Goal: Task Accomplishment & Management: Manage account settings

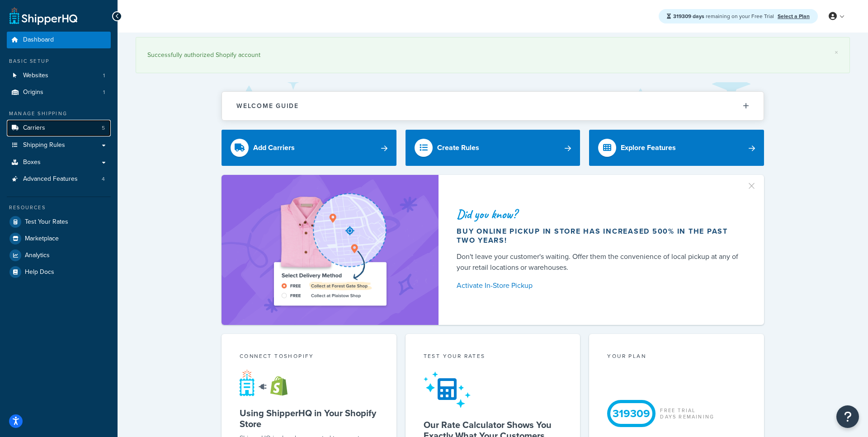
click at [39, 128] on span "Carriers" at bounding box center [34, 128] width 22 height 8
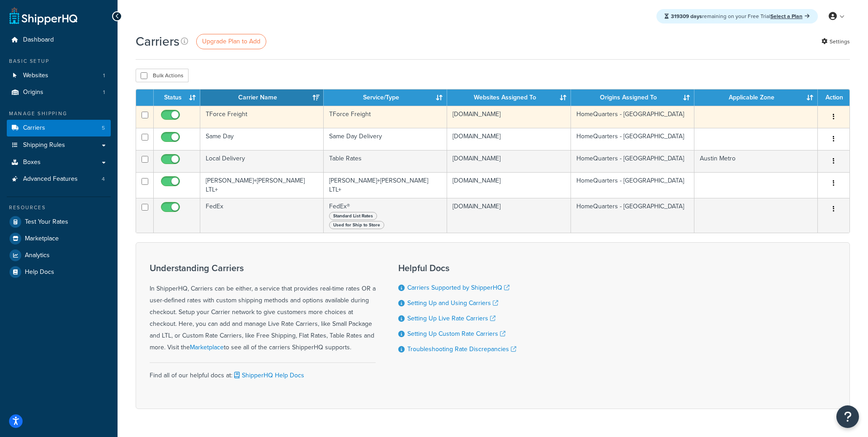
click at [260, 117] on td "TForce Freight" at bounding box center [261, 117] width 123 height 22
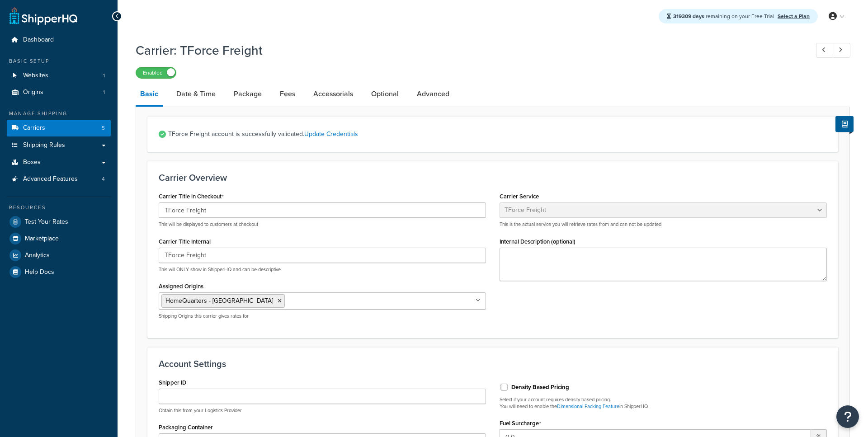
select select "tforceFreight"
click at [198, 86] on link "Date & Time" at bounding box center [196, 94] width 48 height 22
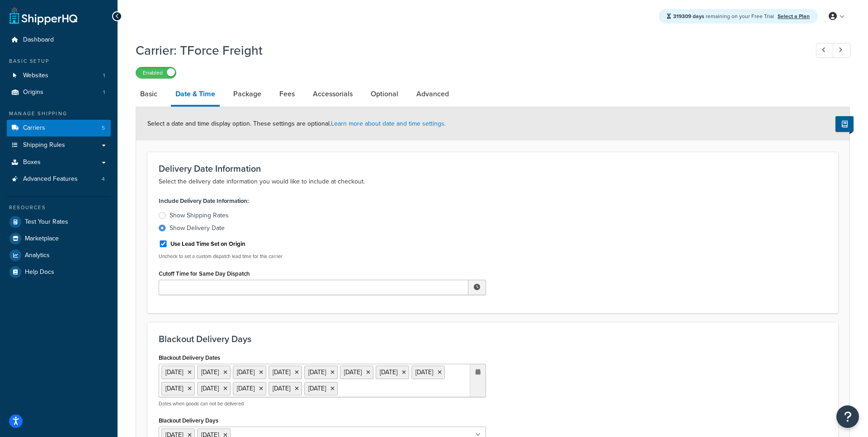
click at [240, 94] on link "Package" at bounding box center [247, 94] width 37 height 22
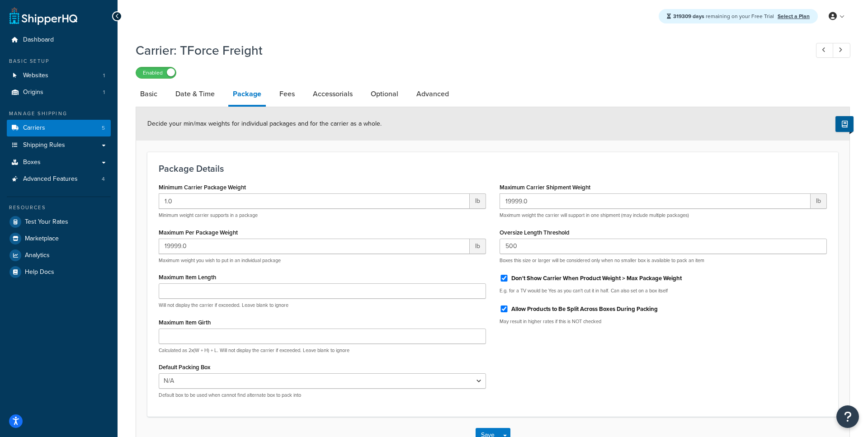
click at [46, 199] on div "Resources Test Your Rates Marketplace Analytics Help Docs" at bounding box center [59, 239] width 104 height 84
click at [51, 178] on span "Advanced Features" at bounding box center [50, 179] width 55 height 8
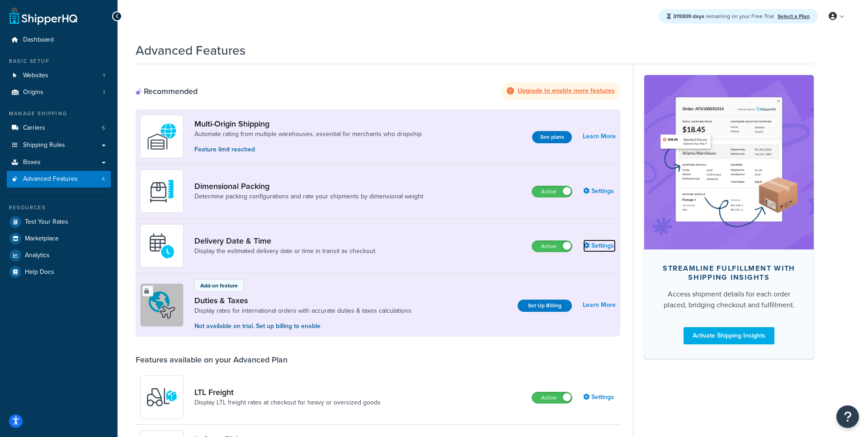
click at [603, 245] on link "Settings" at bounding box center [599, 246] width 33 height 13
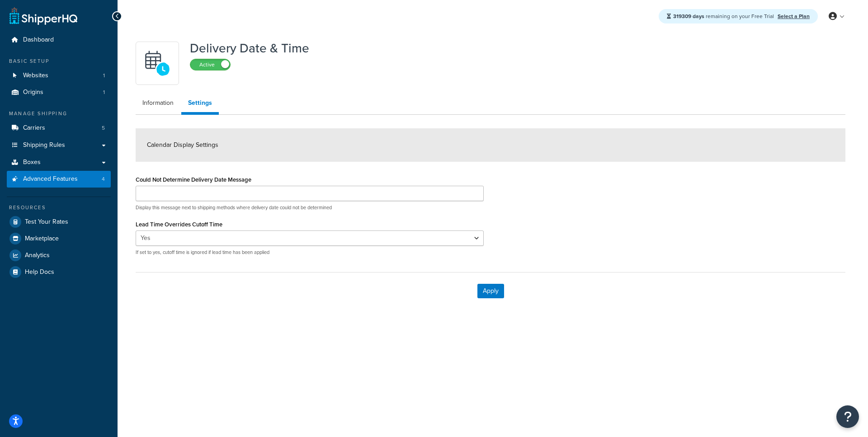
click at [160, 112] on ul "Information Settings" at bounding box center [491, 104] width 710 height 21
click at [156, 104] on link "Information" at bounding box center [158, 103] width 45 height 18
